Goal: Transaction & Acquisition: Purchase product/service

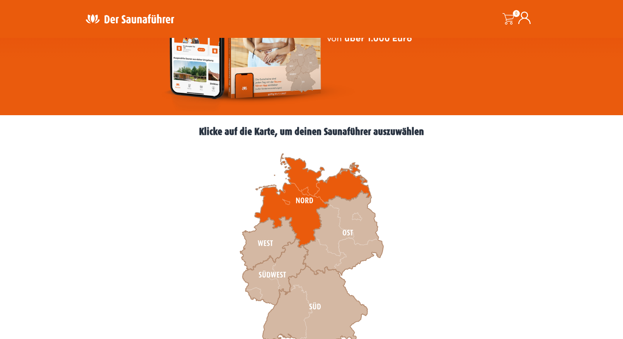
click at [298, 202] on icon at bounding box center [313, 201] width 116 height 94
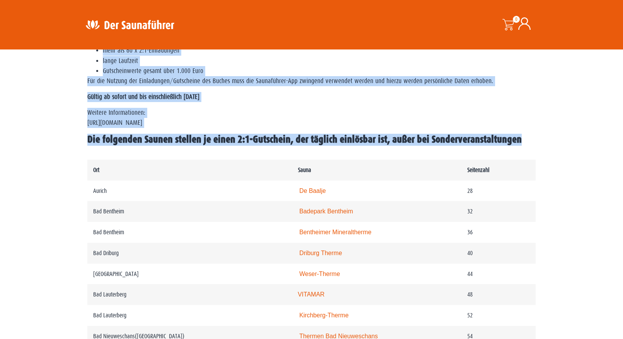
scroll to position [266, 0]
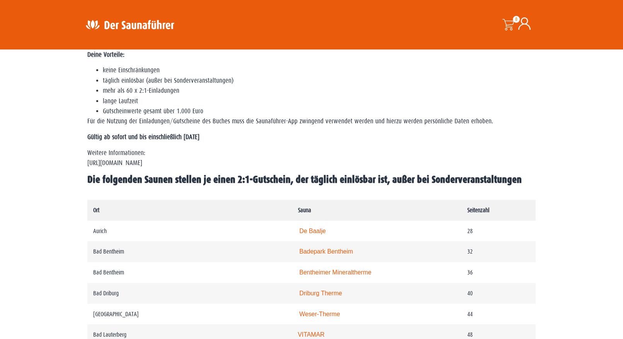
drag, startPoint x: 544, startPoint y: 217, endPoint x: 90, endPoint y: 222, distance: 453.4
copy table
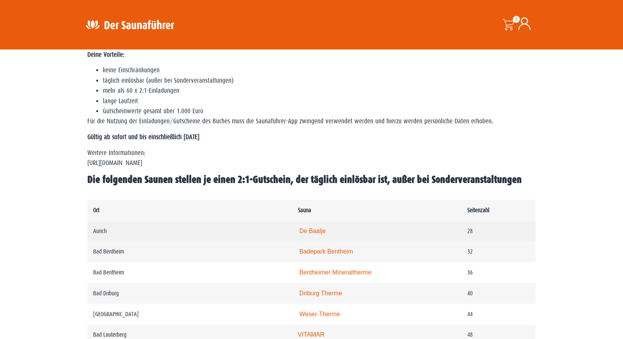
click at [214, 242] on td "Aurich" at bounding box center [189, 231] width 205 height 21
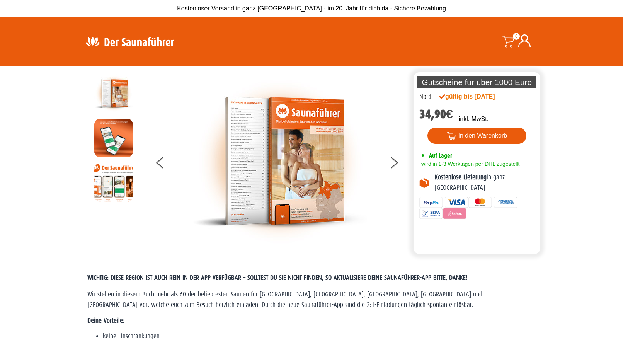
scroll to position [0, 0]
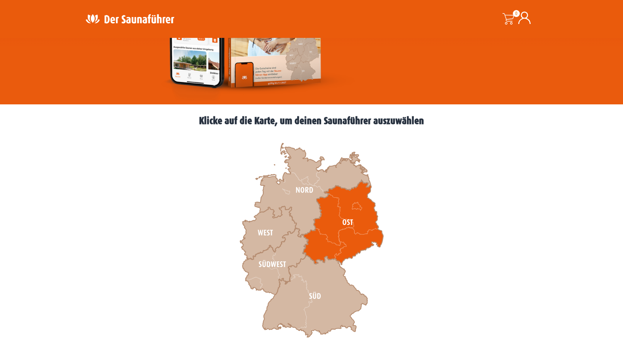
scroll to position [171, 0]
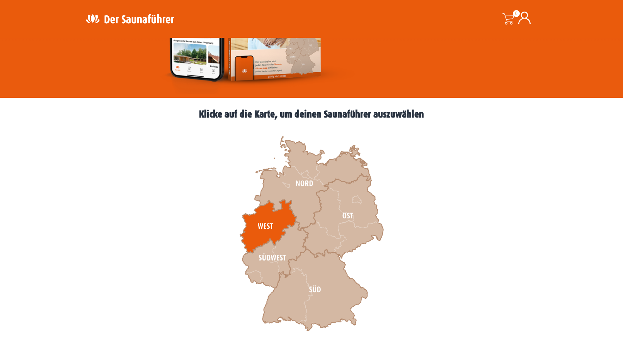
click at [276, 219] on icon at bounding box center [268, 225] width 56 height 53
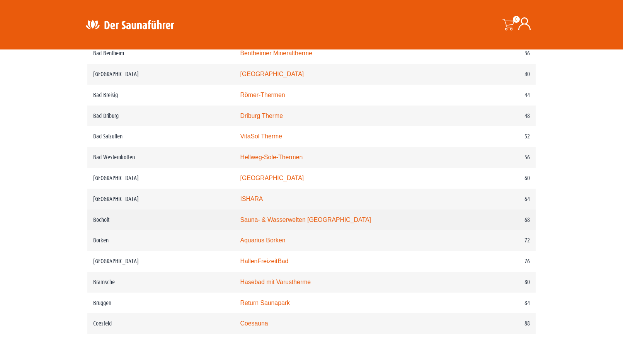
scroll to position [484, 0]
